Goal: Navigation & Orientation: Find specific page/section

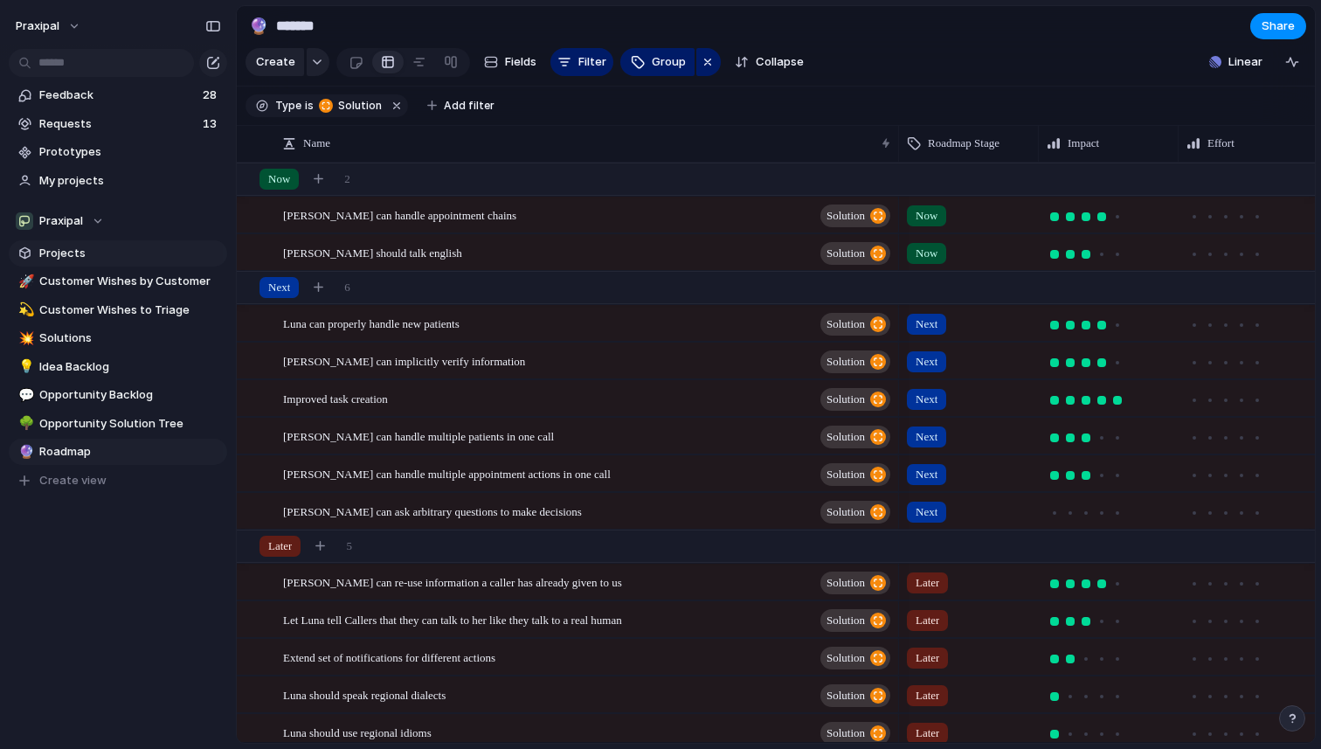
click at [106, 260] on span "Projects" at bounding box center [130, 253] width 182 height 17
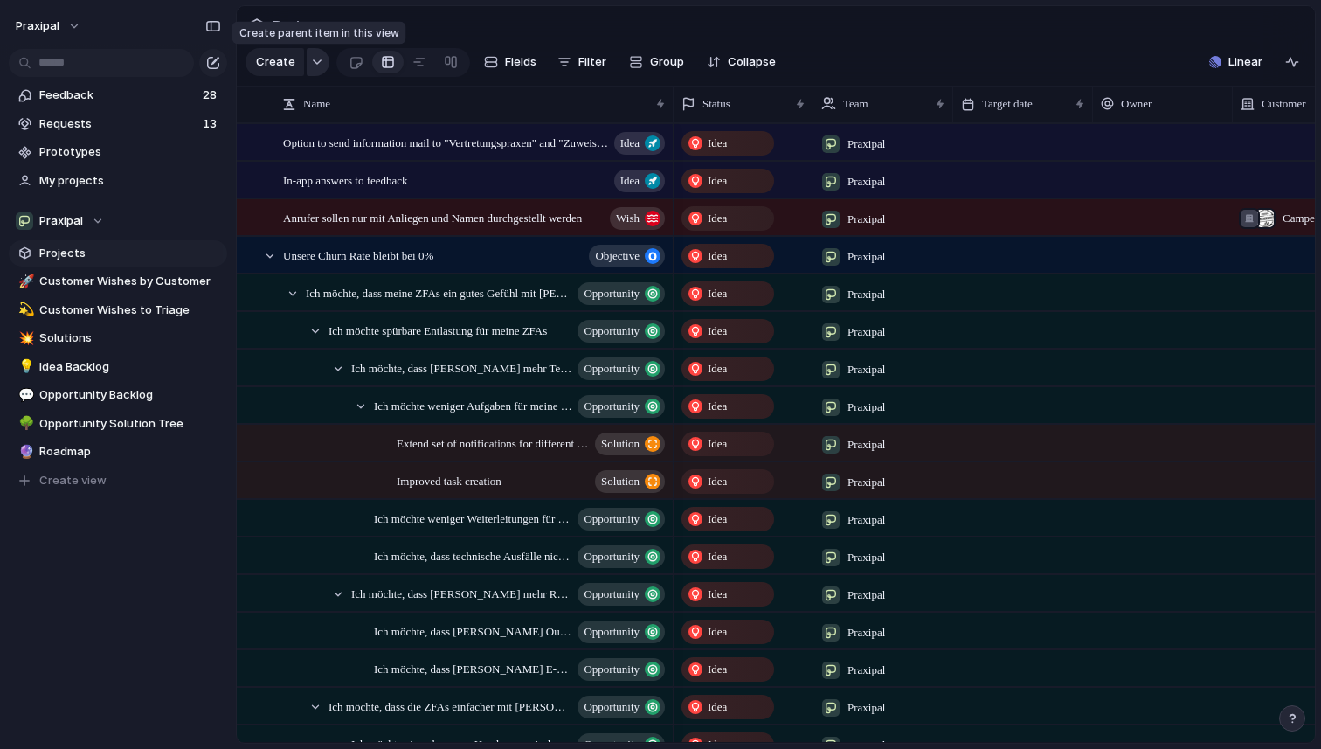
click at [319, 53] on button "button" at bounding box center [318, 62] width 23 height 28
click at [481, 300] on div "Project Initiative Goal Objective Opportunity Solution Feature Wish Request Ide…" at bounding box center [660, 374] width 1321 height 749
click at [481, 300] on span "Ich möchte, dass meine ZFAs ein gutes Gefühl mit [PERSON_NAME] haben" at bounding box center [421, 292] width 230 height 20
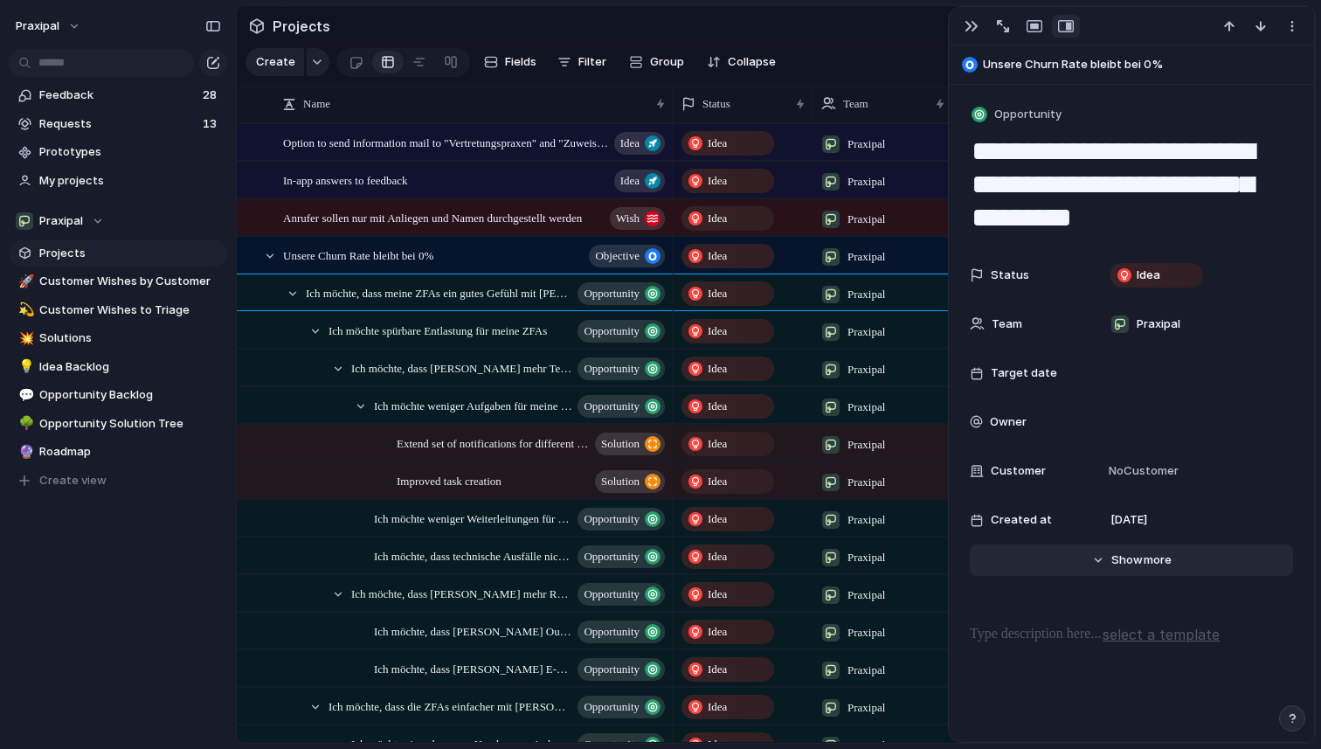
click at [1141, 558] on div "Hide Show more" at bounding box center [1142, 559] width 60 height 17
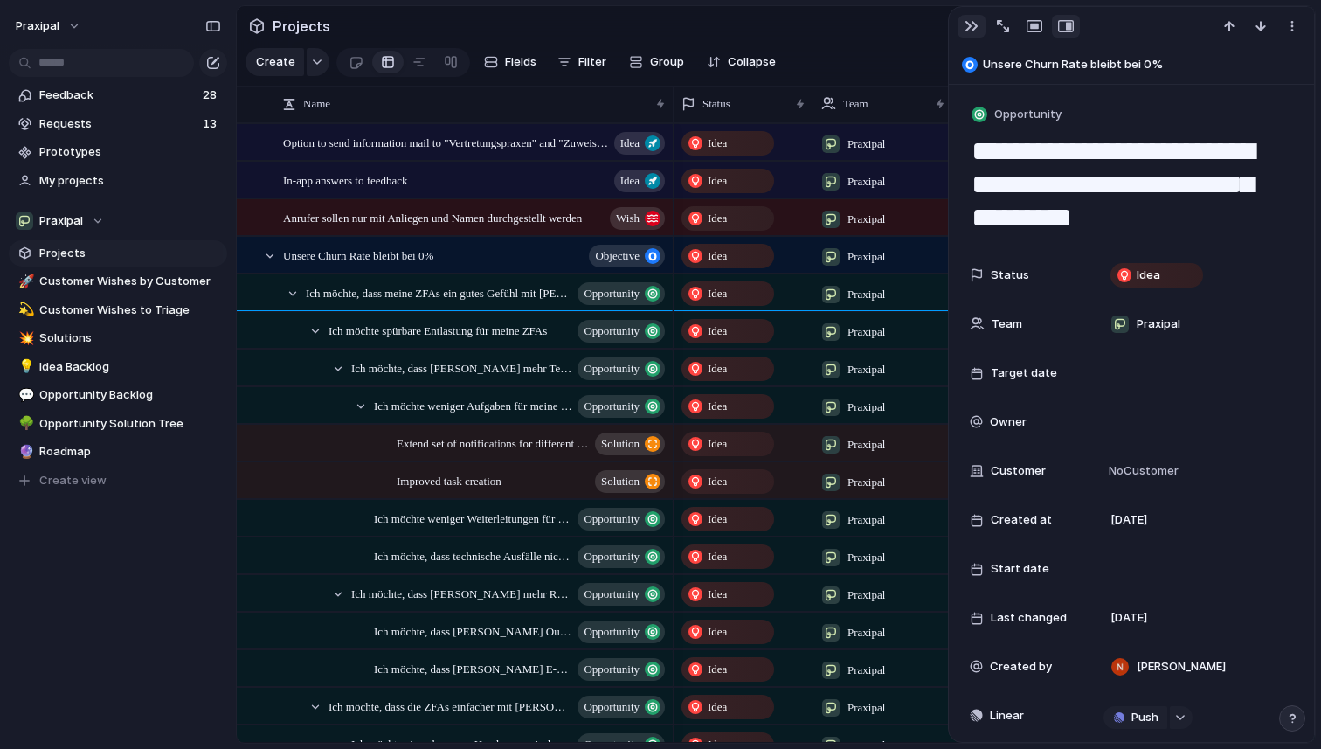
click at [969, 28] on div "button" at bounding box center [972, 26] width 14 height 14
